Goal: Information Seeking & Learning: Learn about a topic

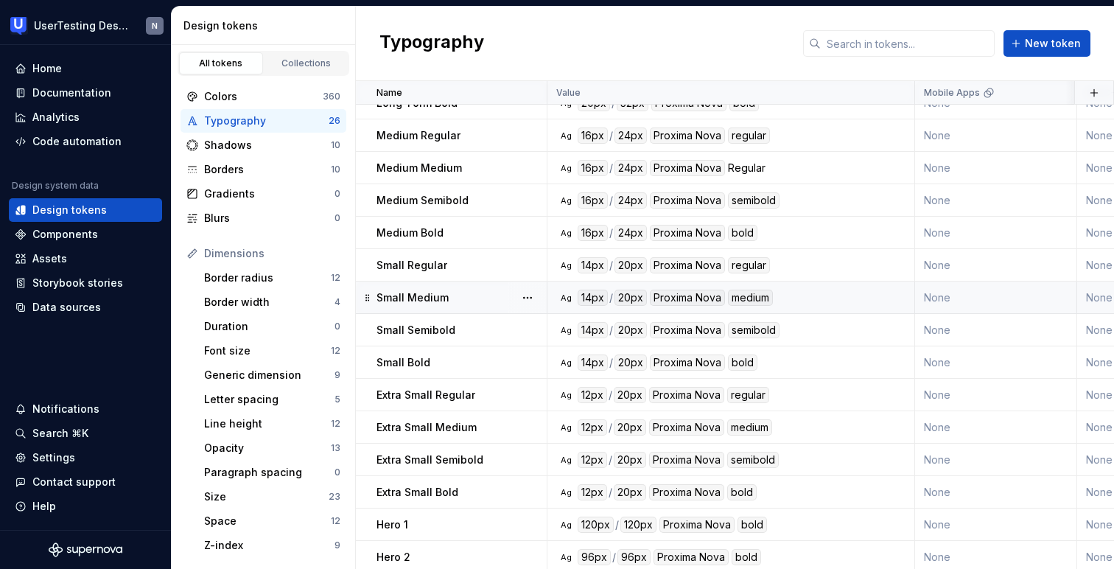
scroll to position [281, 0]
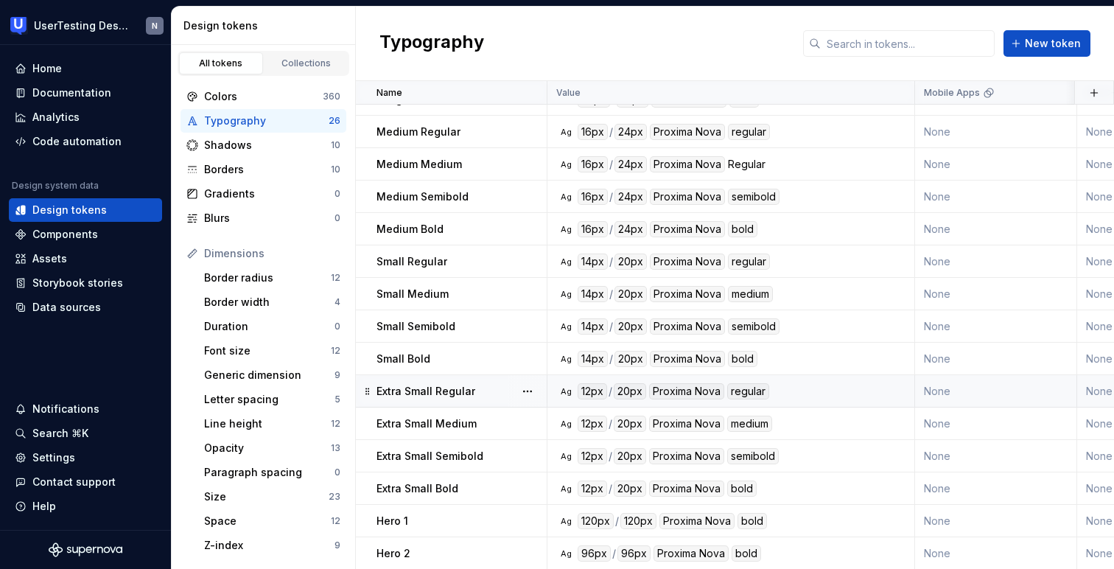
click at [446, 386] on p "Extra Small Regular" at bounding box center [425, 391] width 99 height 15
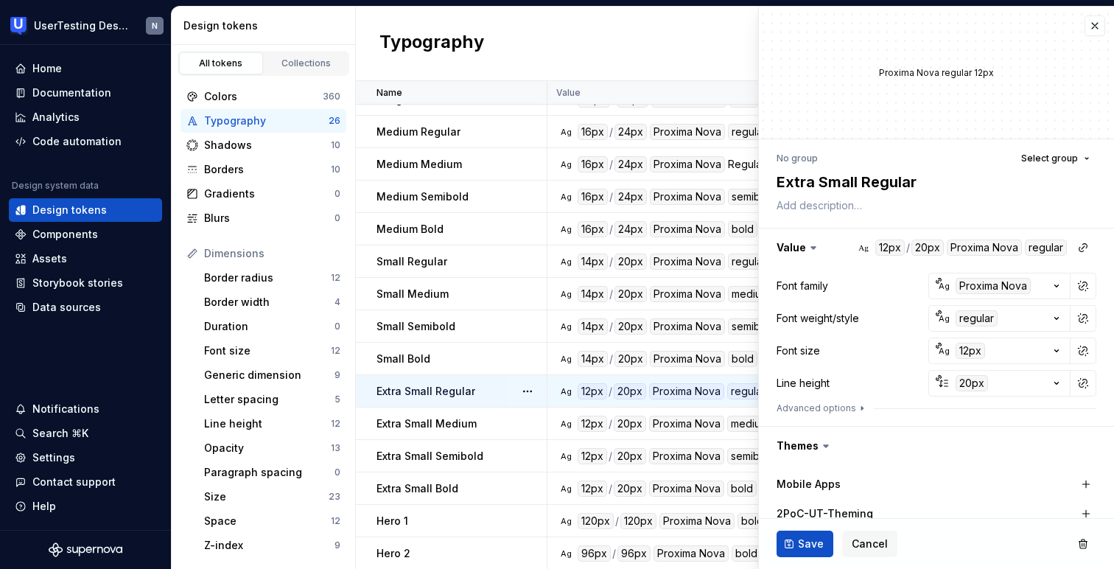
type textarea "*"
click at [860, 411] on icon "button" at bounding box center [862, 408] width 12 height 12
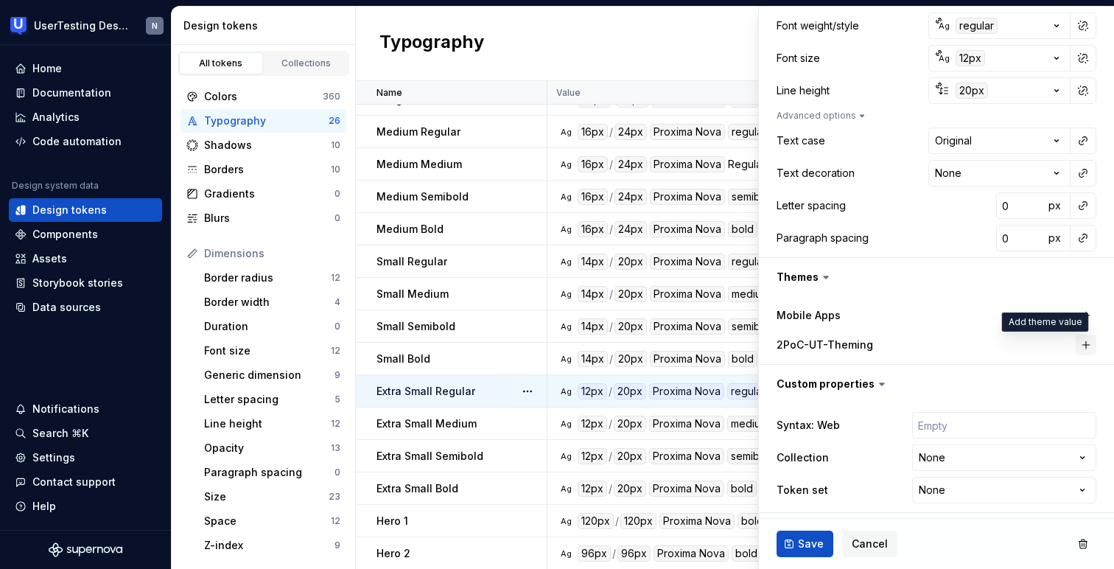
scroll to position [296, 0]
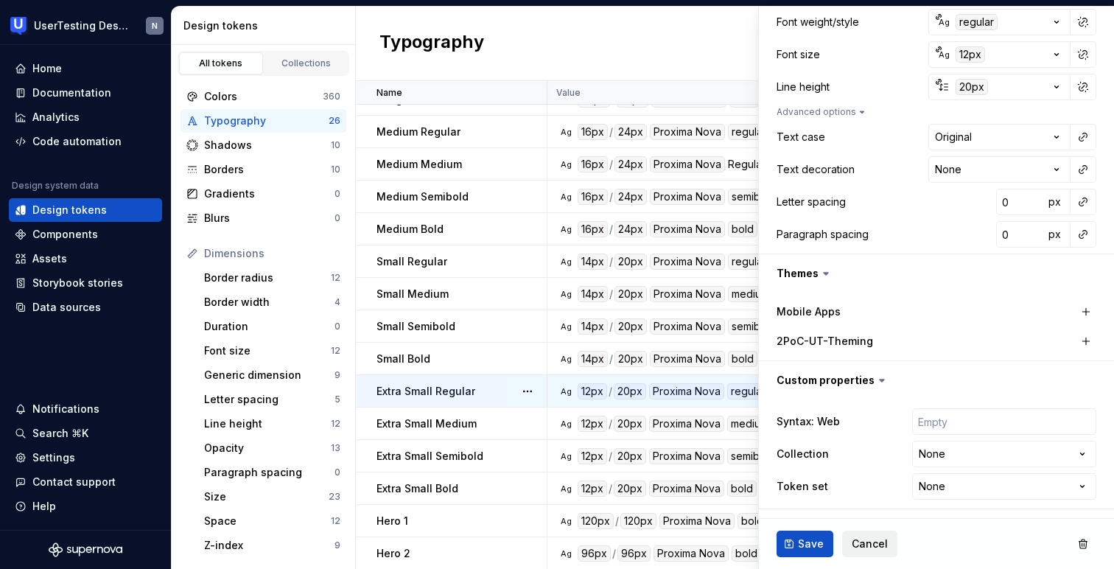
click at [865, 538] on span "Cancel" at bounding box center [869, 543] width 36 height 15
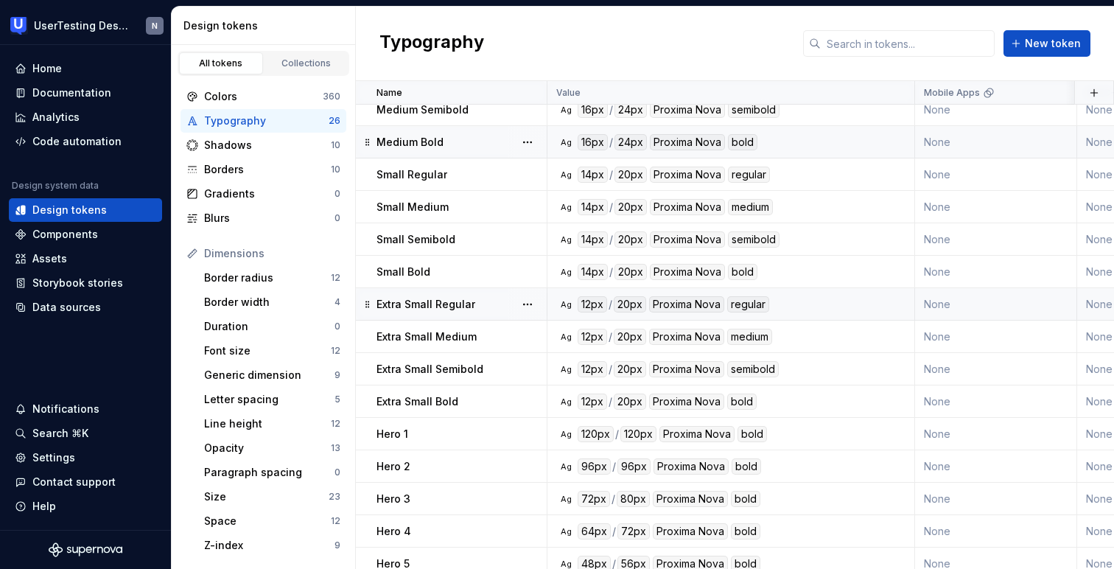
scroll to position [387, 0]
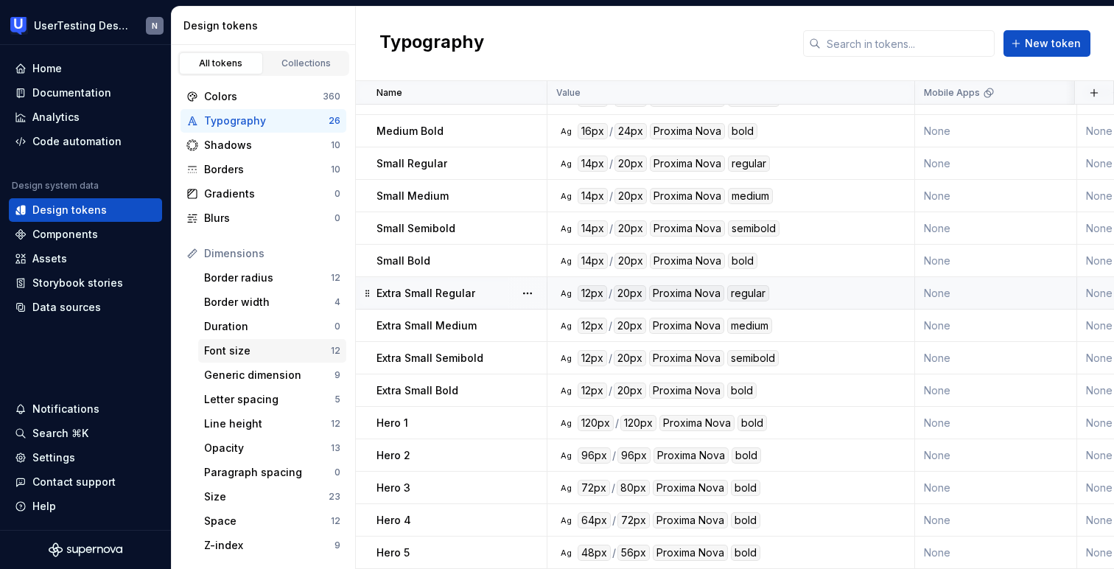
click at [233, 342] on div "Font size 12" at bounding box center [272, 351] width 148 height 24
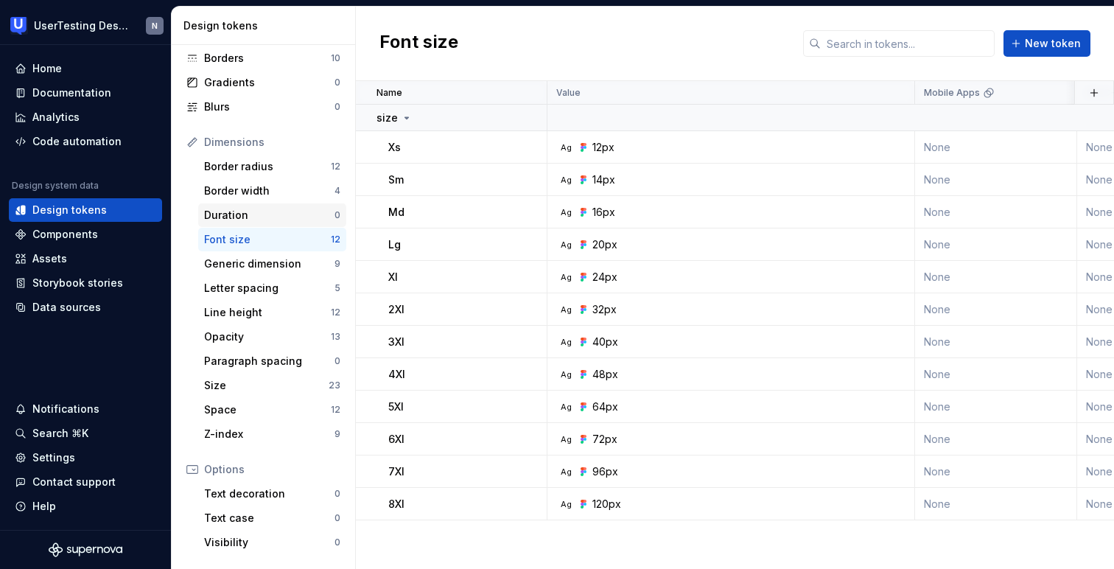
scroll to position [120, 0]
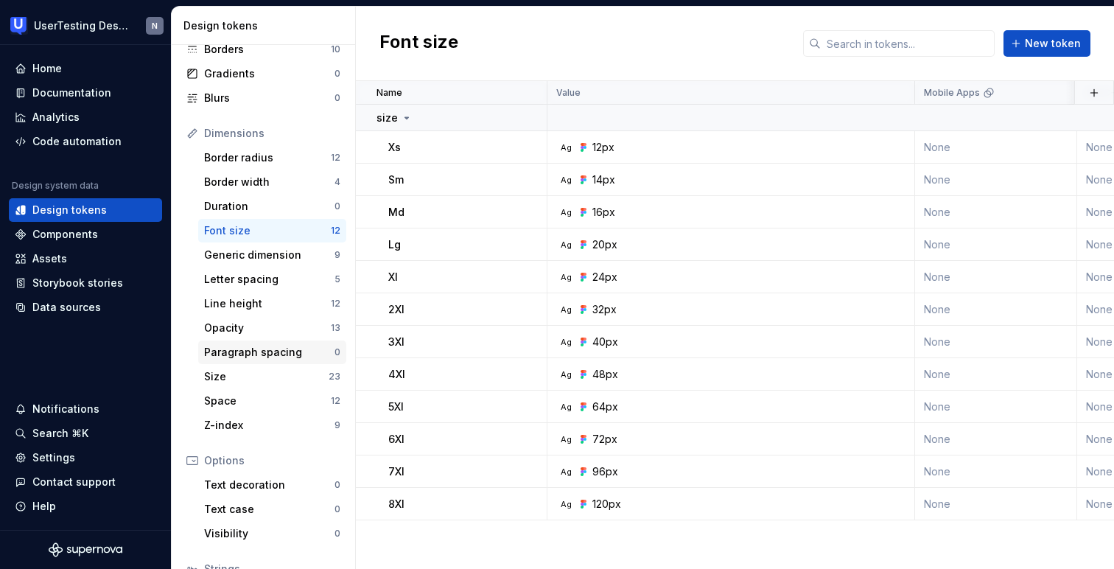
click at [259, 349] on div "Paragraph spacing" at bounding box center [269, 352] width 130 height 15
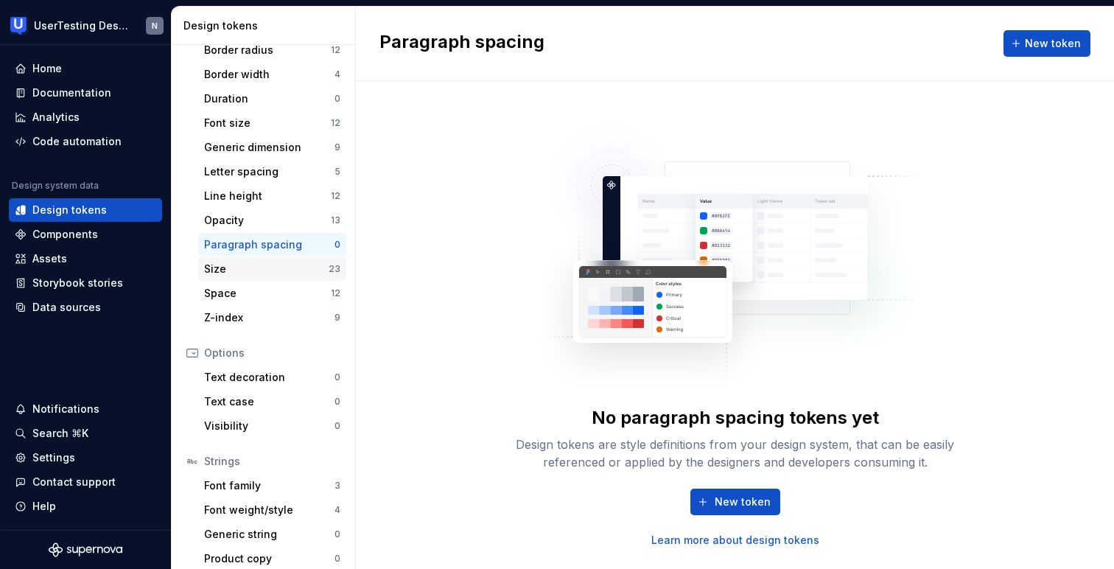
scroll to position [238, 0]
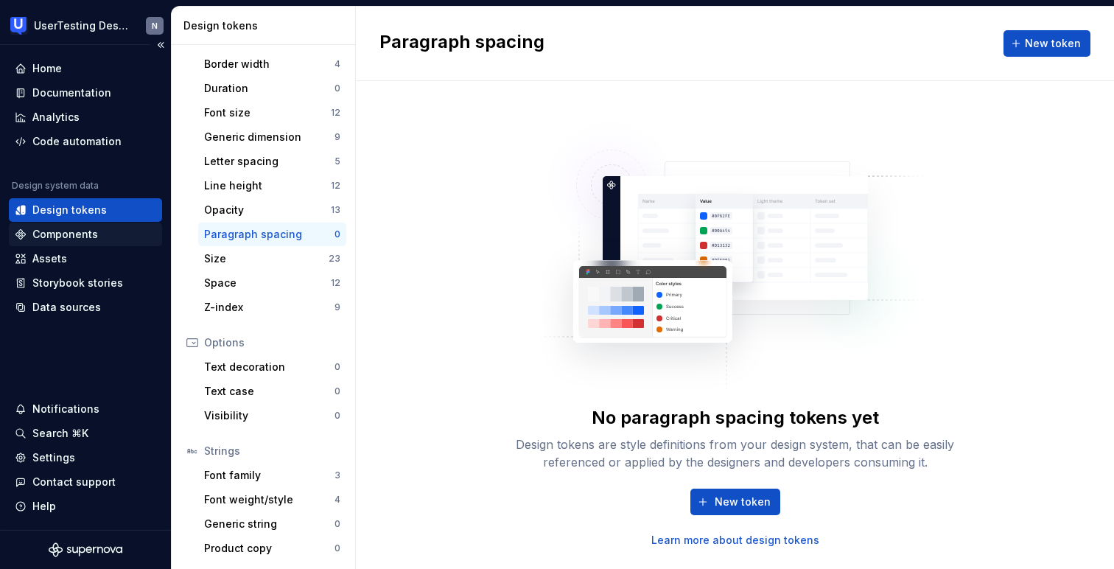
click at [101, 228] on div "Components" at bounding box center [85, 234] width 141 height 15
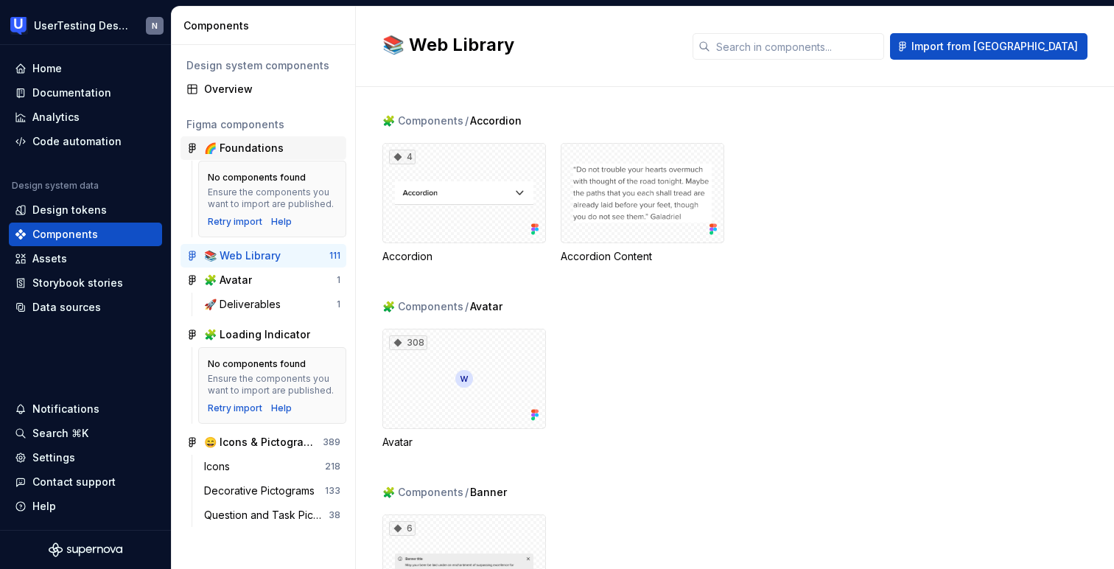
click at [240, 152] on div "🌈 Foundations" at bounding box center [244, 148] width 80 height 15
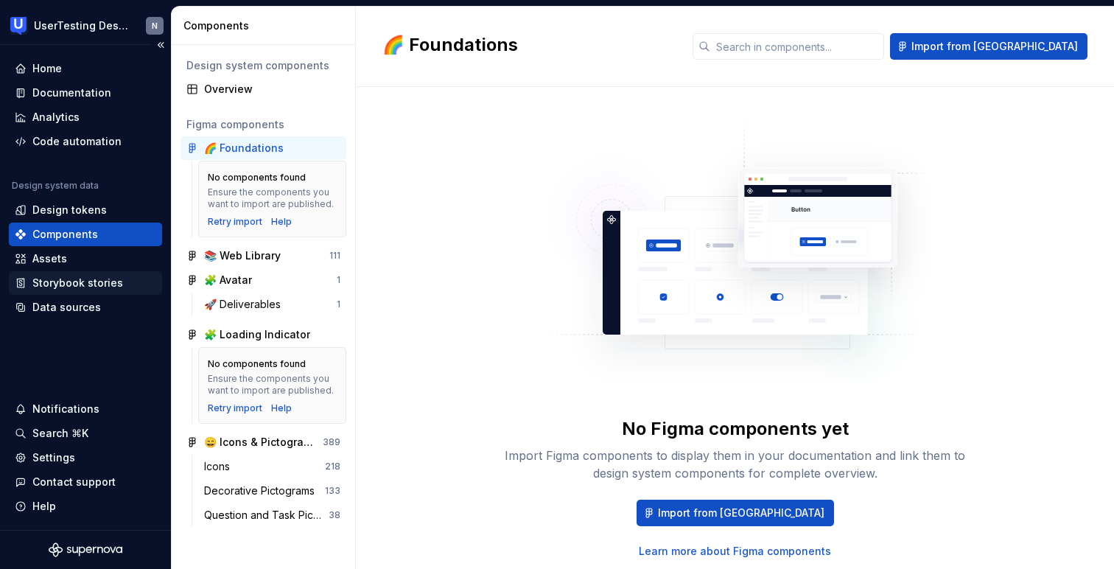
click at [99, 280] on div "Storybook stories" at bounding box center [77, 282] width 91 height 15
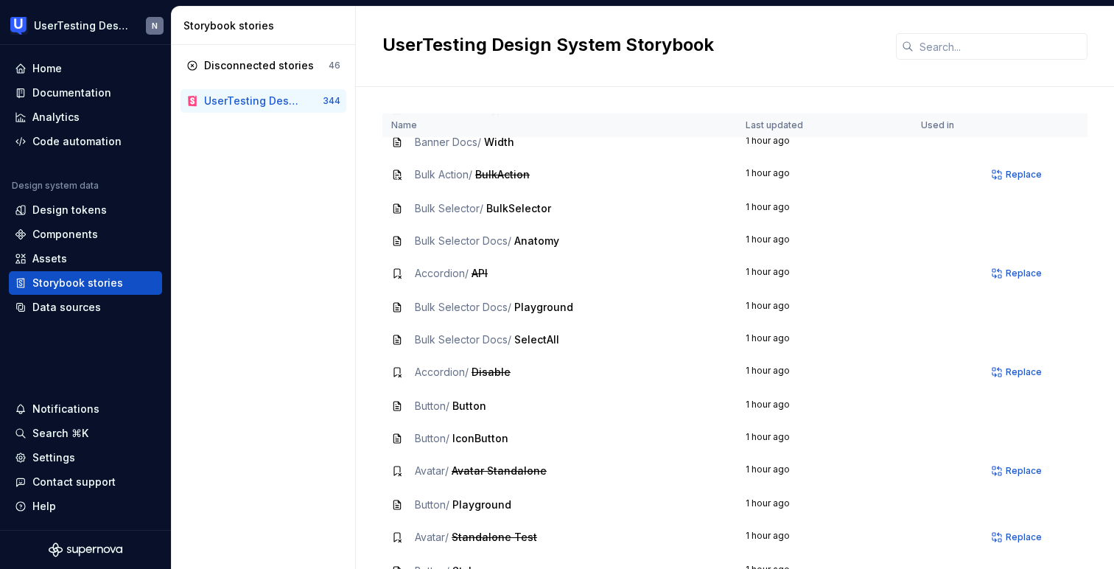
scroll to position [567, 0]
click at [61, 60] on div "Home" at bounding box center [85, 69] width 153 height 24
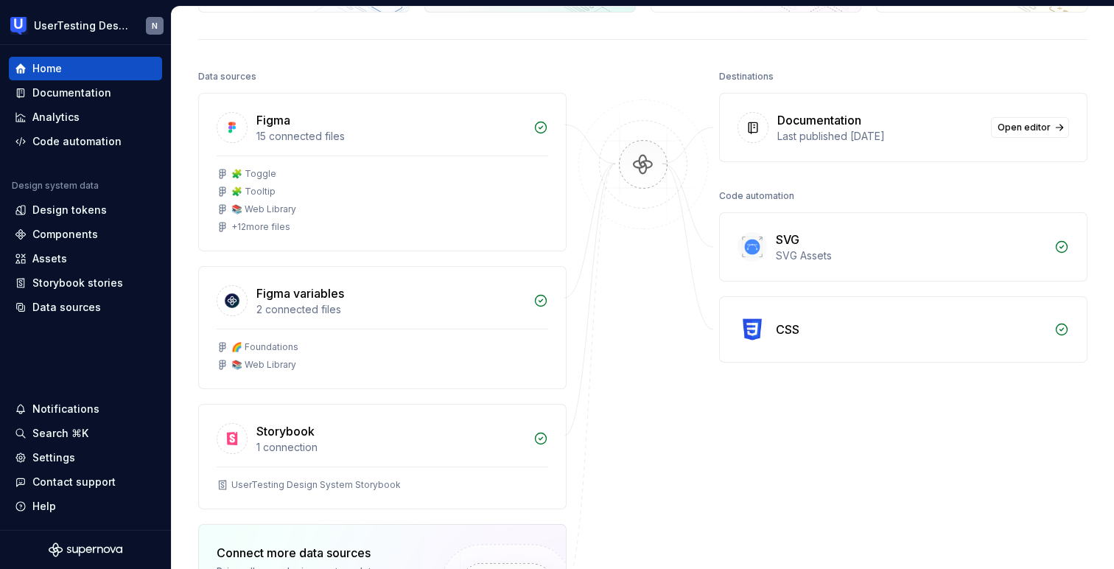
scroll to position [145, 0]
